Goal: Task Accomplishment & Management: Complete application form

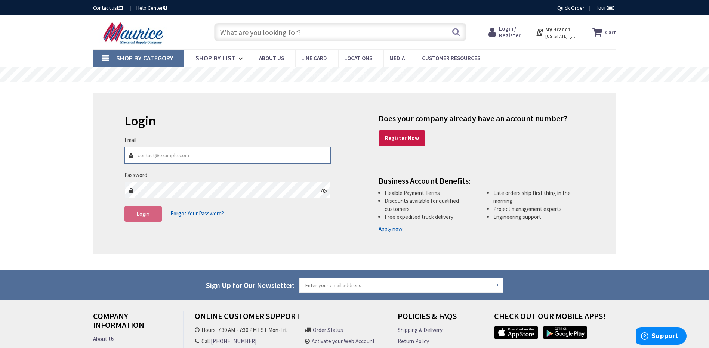
click at [160, 154] on input "Email" at bounding box center [227, 155] width 207 height 17
click at [404, 137] on strong "Register Now" at bounding box center [402, 137] width 34 height 7
